Goal: Task Accomplishment & Management: Use online tool/utility

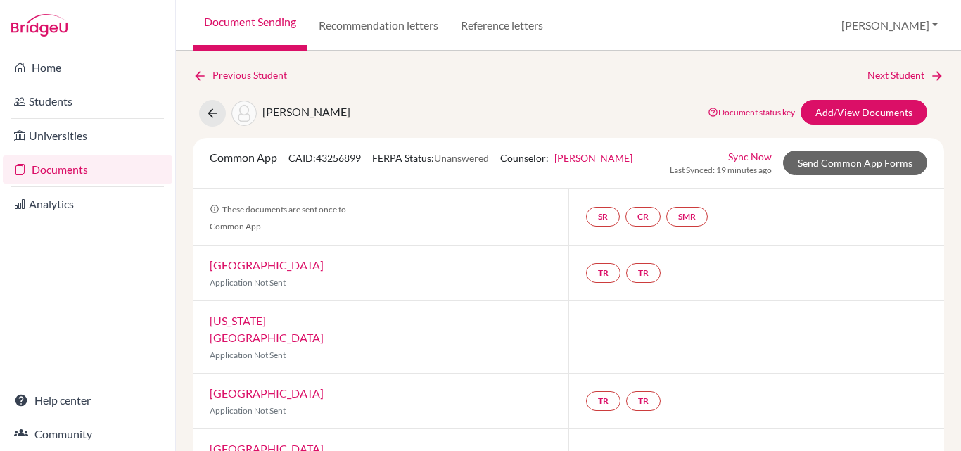
click at [462, 158] on span "Unanswered" at bounding box center [461, 158] width 55 height 12
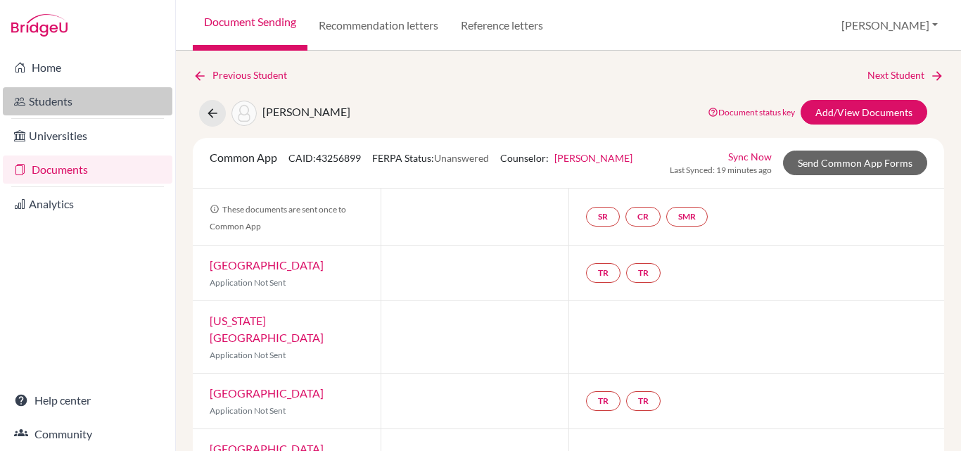
click at [55, 107] on link "Students" at bounding box center [88, 101] width 170 height 28
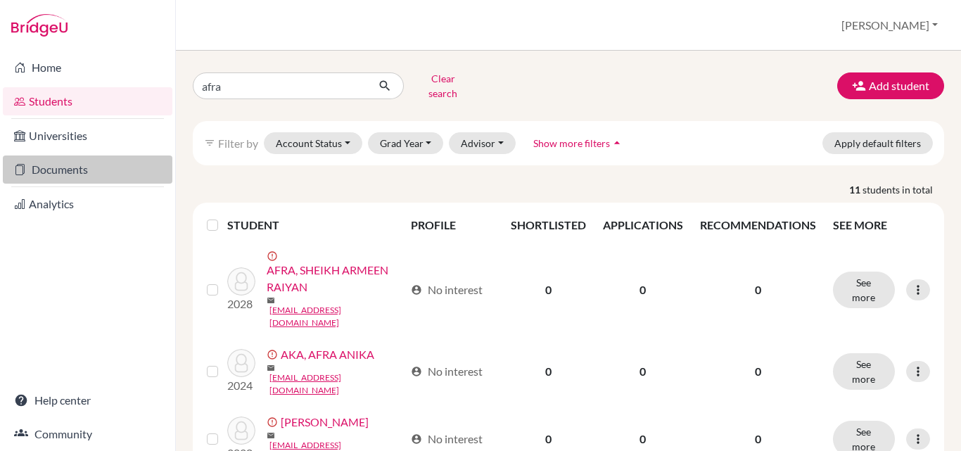
click at [43, 172] on link "Documents" at bounding box center [88, 169] width 170 height 28
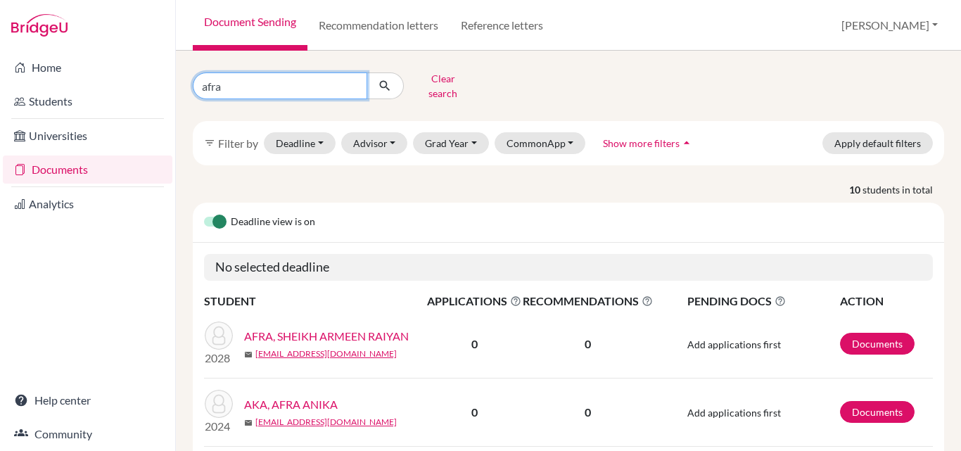
click at [278, 82] on input "afra" at bounding box center [280, 85] width 174 height 27
type input "zannatin"
click button "submit" at bounding box center [385, 85] width 37 height 27
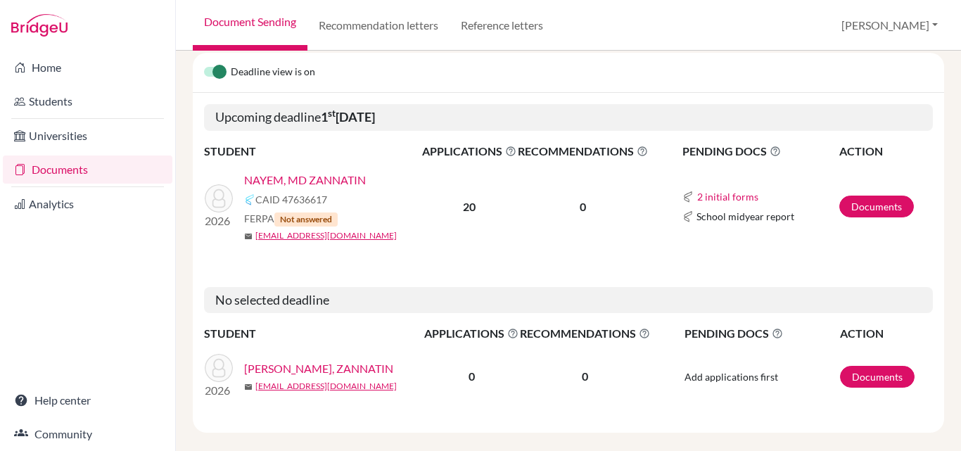
scroll to position [155, 0]
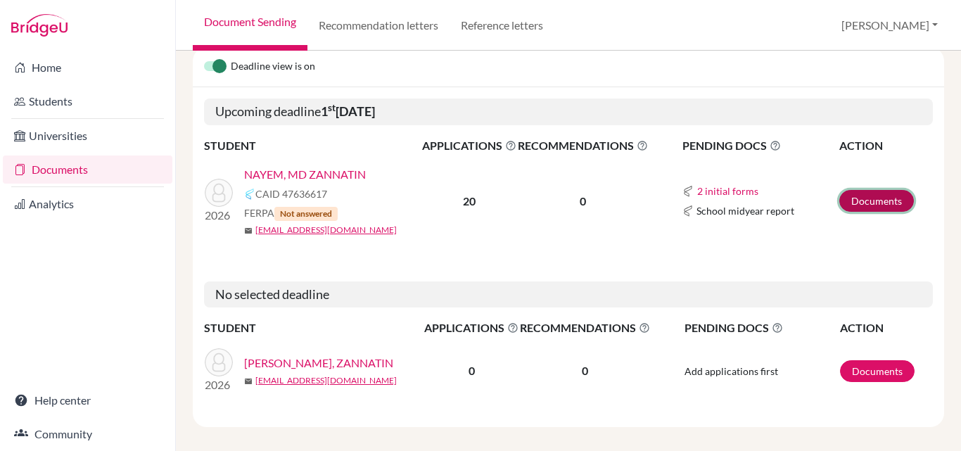
click at [861, 195] on link "Documents" at bounding box center [876, 201] width 75 height 22
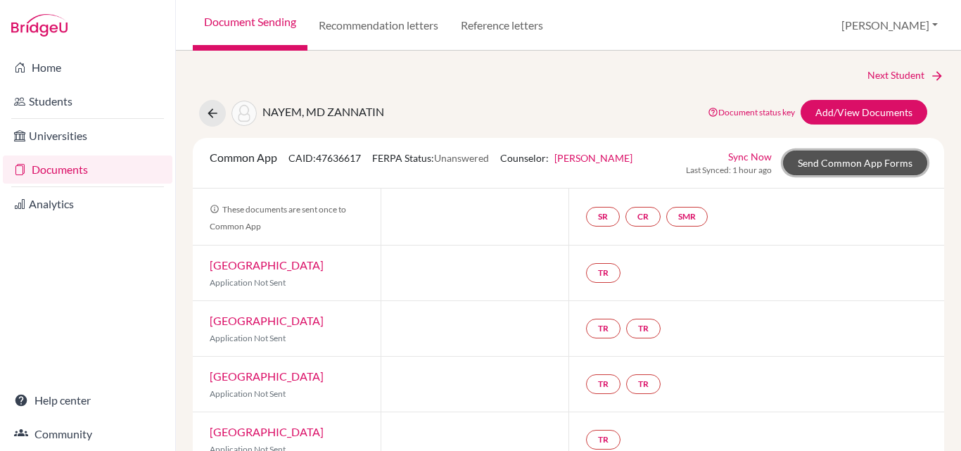
click at [842, 165] on link "Send Common App Forms" at bounding box center [855, 163] width 144 height 25
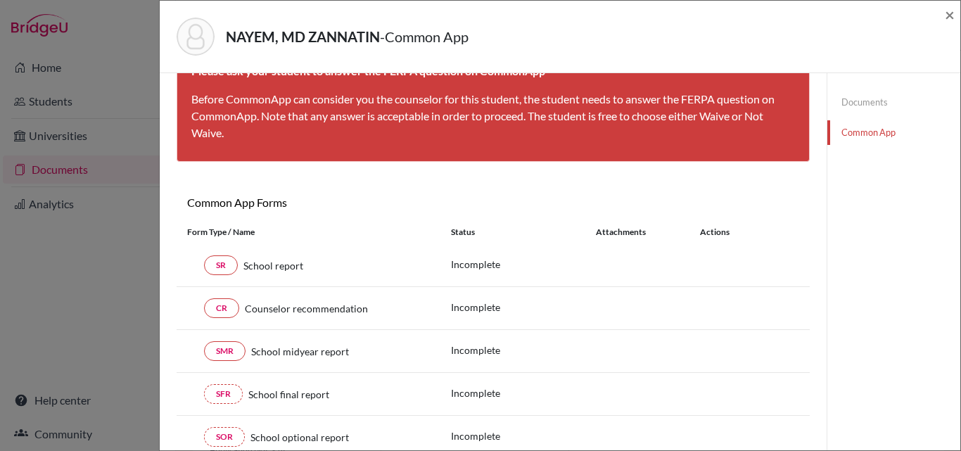
scroll to position [141, 0]
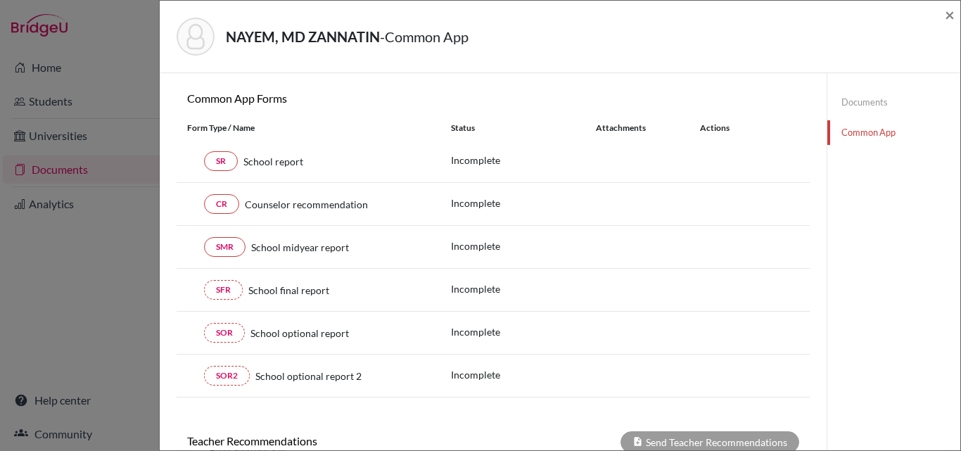
click at [943, 15] on div "NAYEM, MD ZANNATIN - Common App ×" at bounding box center [559, 36] width 789 height 61
click at [951, 11] on span "×" at bounding box center [950, 14] width 10 height 20
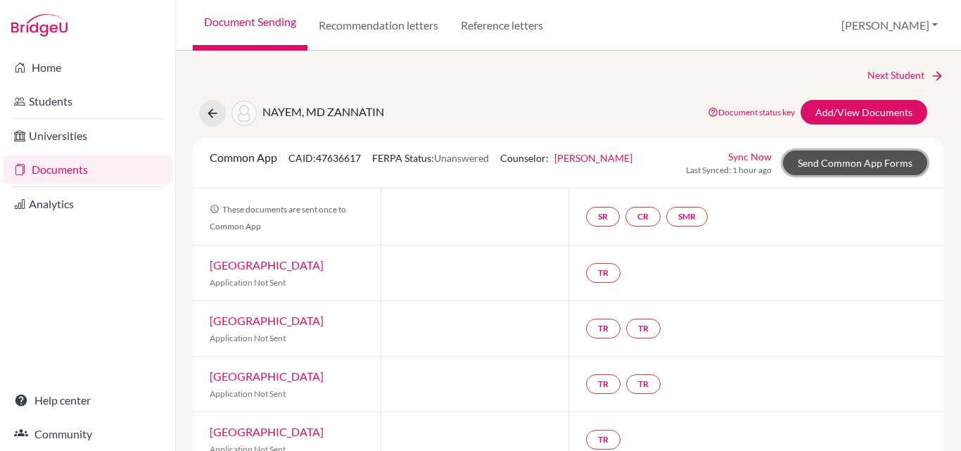
click at [832, 159] on link "Send Common App Forms" at bounding box center [855, 163] width 144 height 25
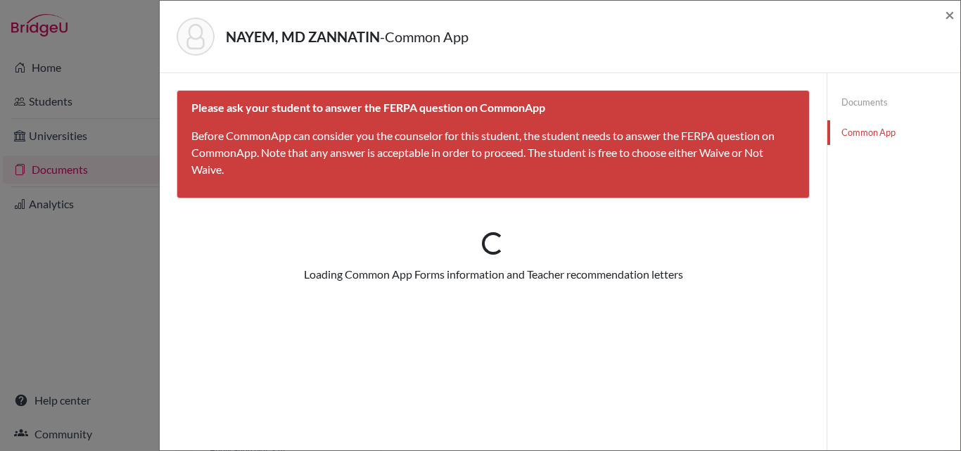
click at [846, 102] on link "Documents" at bounding box center [893, 102] width 133 height 25
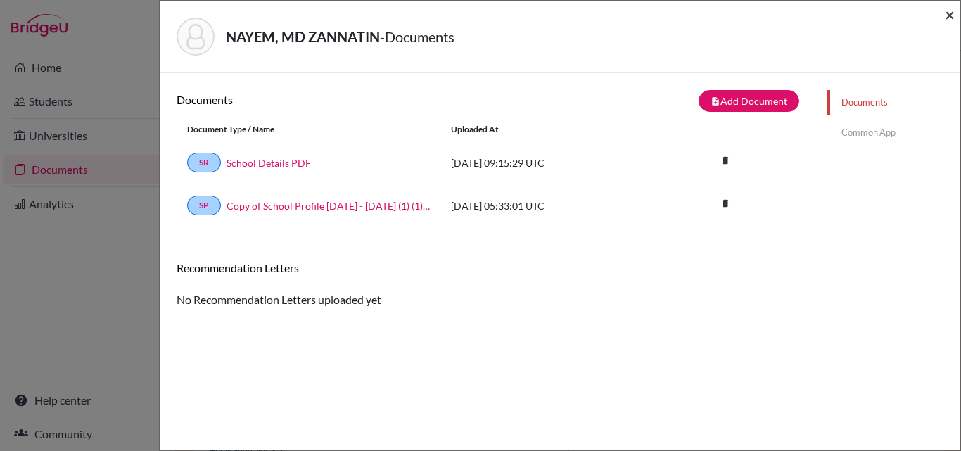
click at [946, 13] on span "×" at bounding box center [950, 14] width 10 height 20
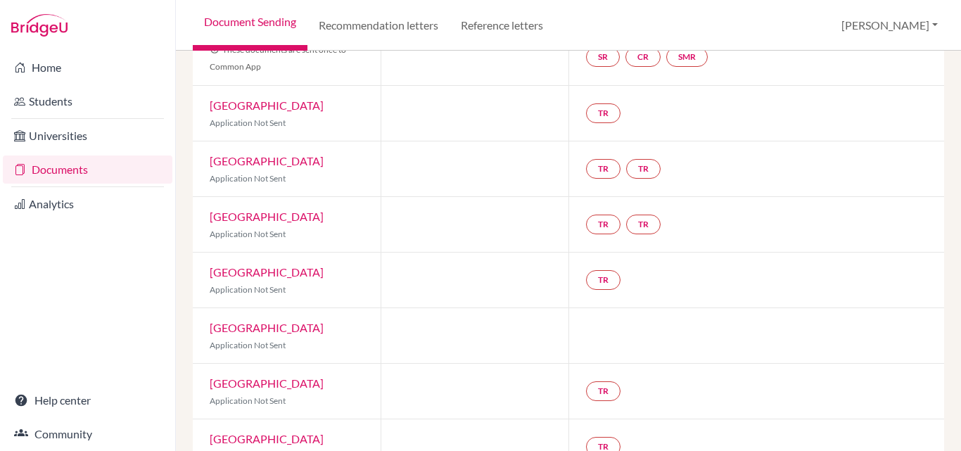
scroll to position [56, 0]
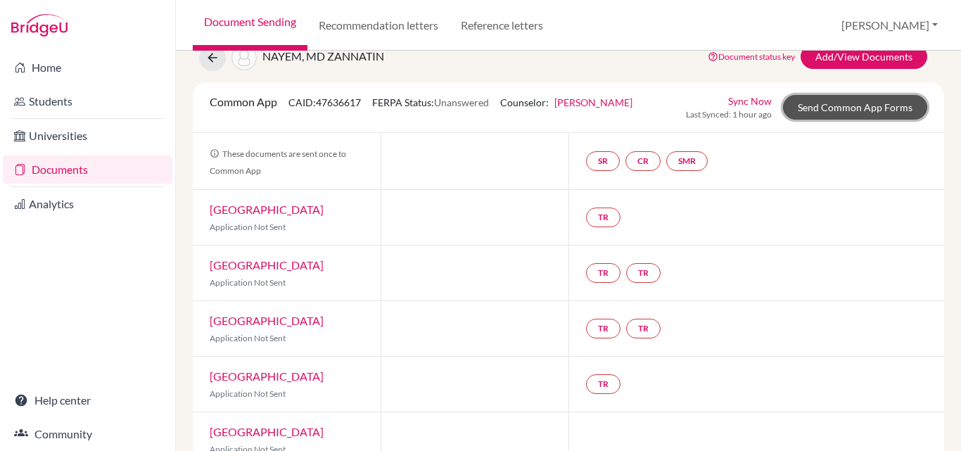
click at [839, 108] on link "Send Common App Forms" at bounding box center [855, 107] width 144 height 25
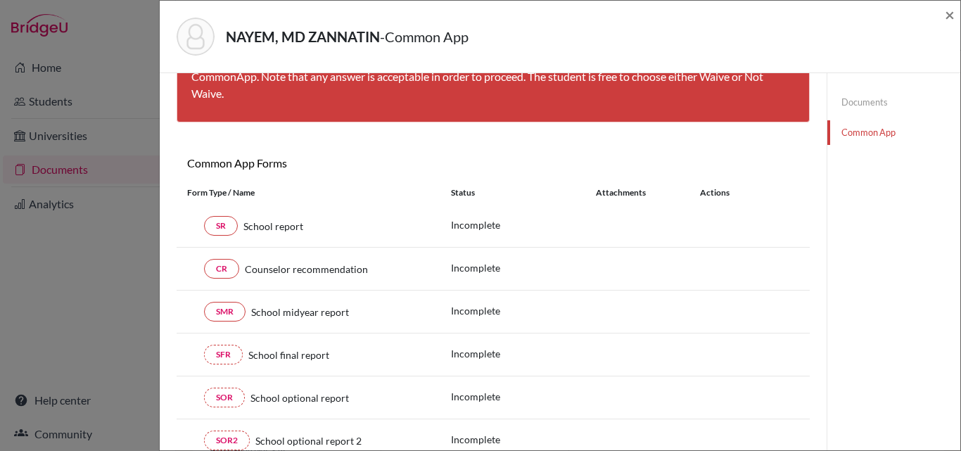
scroll to position [35, 0]
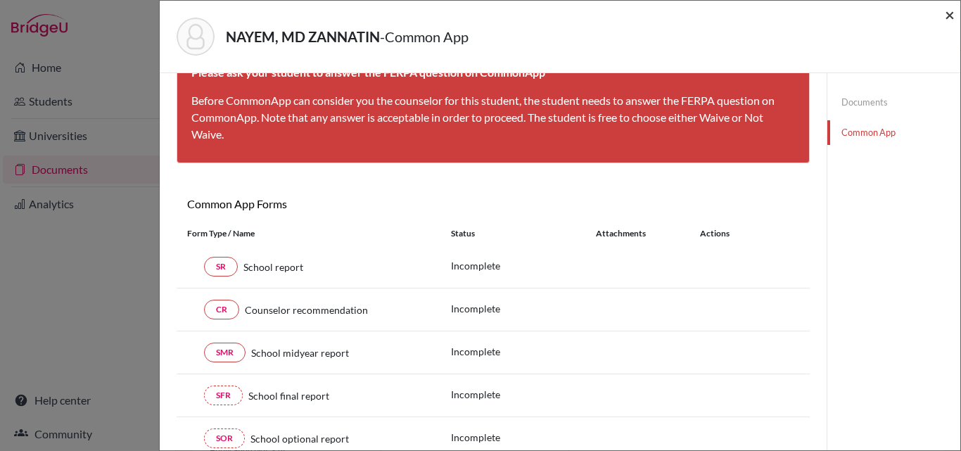
click at [946, 11] on span "×" at bounding box center [950, 14] width 10 height 20
